Goal: Information Seeking & Learning: Learn about a topic

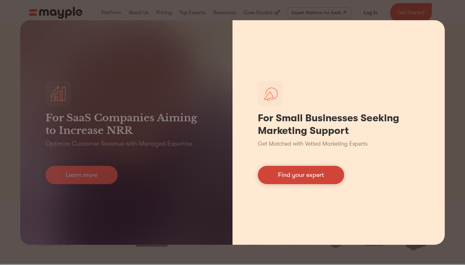
click at [293, 177] on link "Find your expert" at bounding box center [301, 175] width 86 height 18
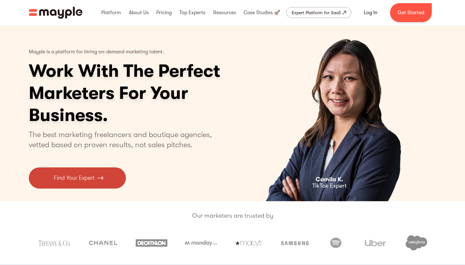
click at [116, 179] on link "Find Your Expert" at bounding box center [77, 178] width 97 height 21
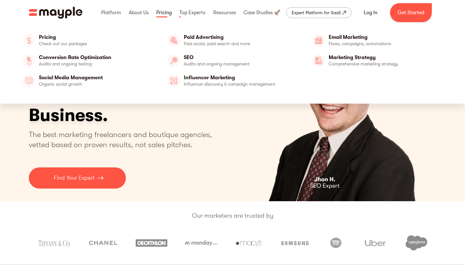
click at [165, 16] on link at bounding box center [164, 13] width 19 height 20
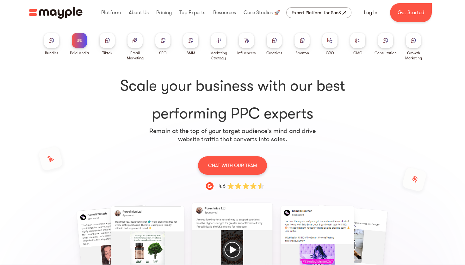
click at [220, 43] on img at bounding box center [218, 40] width 5 height 5
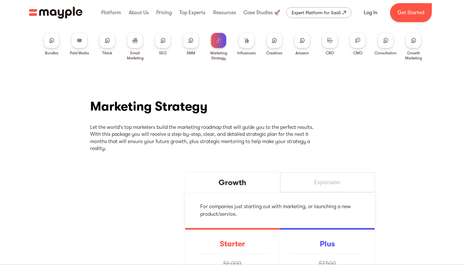
click at [138, 48] on link "Email Marketing" at bounding box center [135, 47] width 23 height 28
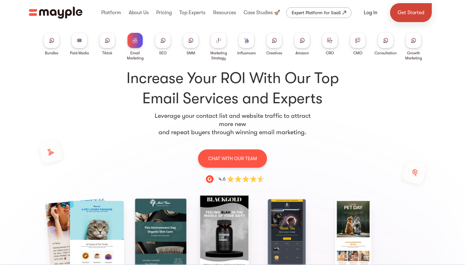
click at [395, 19] on link "Get Started" at bounding box center [411, 12] width 42 height 19
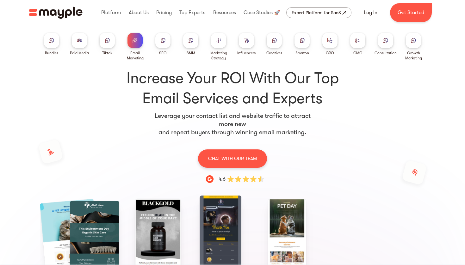
click at [36, 11] on img "home" at bounding box center [56, 13] width 54 height 12
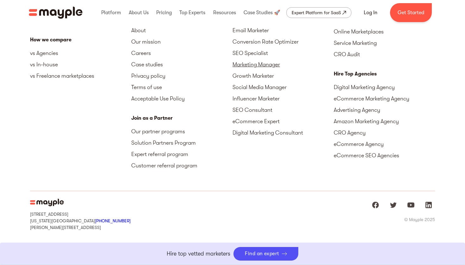
scroll to position [2873, 0]
click at [242, 253] on link "Boost Your eCommerce Business Mayple's in your corner to help you make the righ…" at bounding box center [232, 254] width 465 height 22
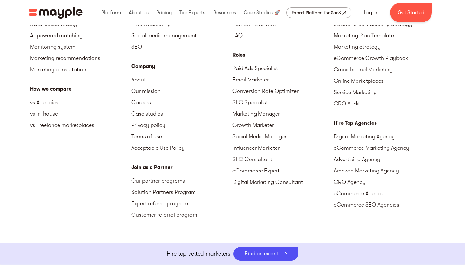
scroll to position [2826, 0]
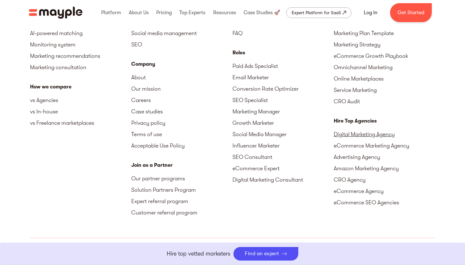
click at [338, 129] on link "Digital Marketing Agency" at bounding box center [384, 134] width 101 height 11
